Goal: Navigation & Orientation: Go to known website

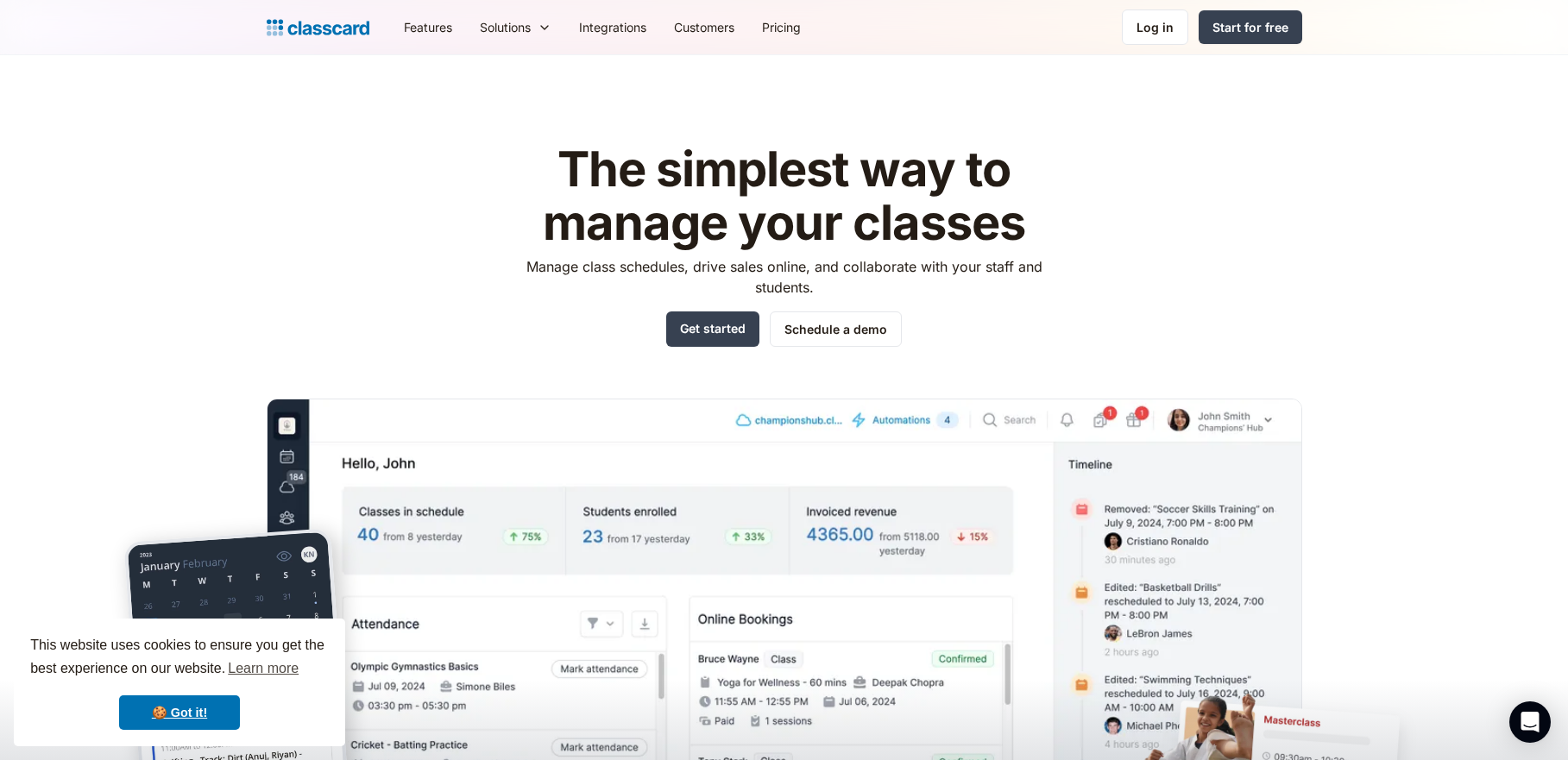
click at [321, 26] on img "home" at bounding box center [318, 27] width 103 height 24
